Goal: Download file/media

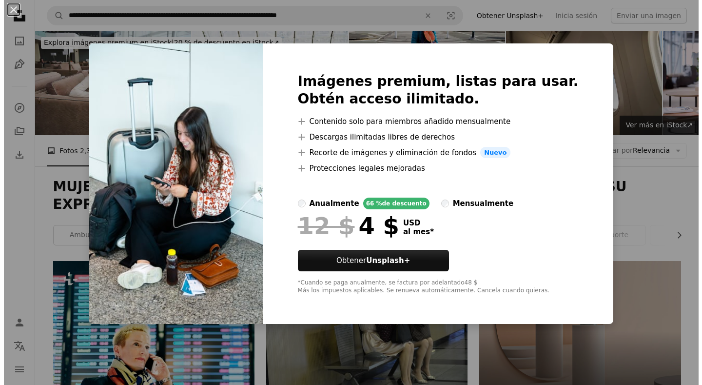
scroll to position [540, 0]
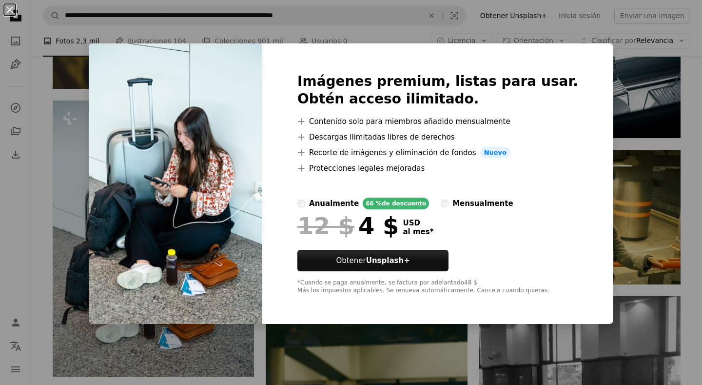
click at [438, 15] on div "An X shape Imágenes premium, listas para usar. Obtén acceso ilimitado. A plus s…" at bounding box center [351, 192] width 702 height 385
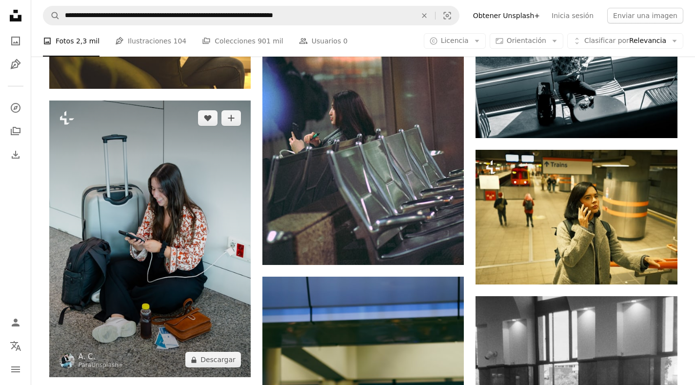
click at [180, 191] on img at bounding box center [149, 238] width 201 height 277
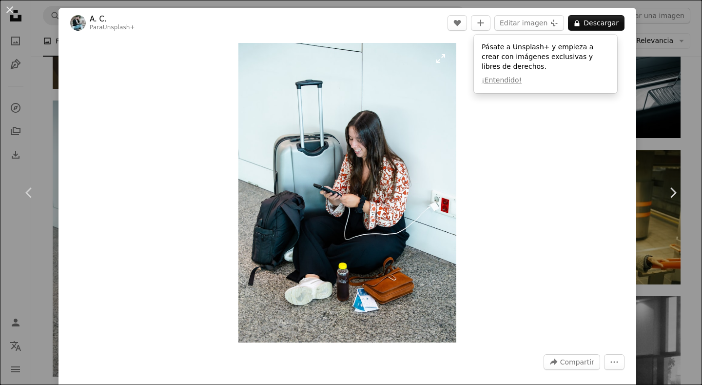
click at [310, 125] on img "Ampliar en esta imagen" at bounding box center [348, 193] width 219 height 300
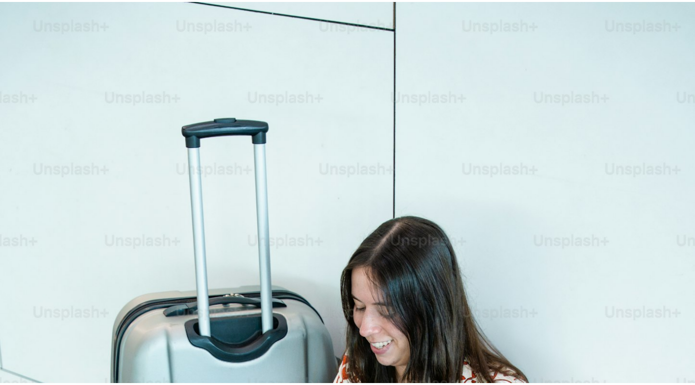
scroll to position [280, 0]
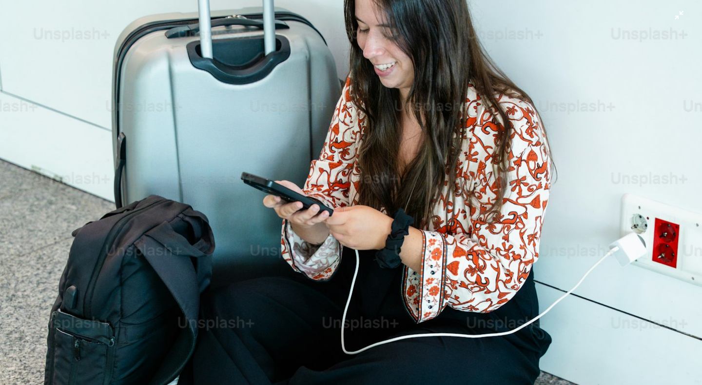
click at [460, 62] on img "Reducir el zoom en esta imagen" at bounding box center [351, 202] width 703 height 965
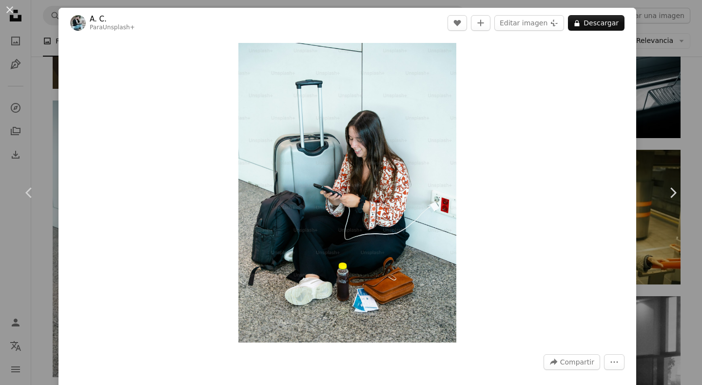
click at [649, 71] on div "An X shape Chevron left Chevron right A. C. Para Unsplash+ A heart A plus sign …" at bounding box center [351, 192] width 702 height 385
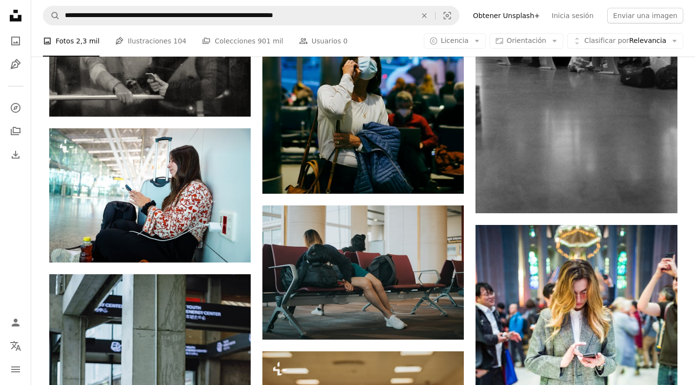
scroll to position [923, 0]
